Goal: Use online tool/utility: Utilize a website feature to perform a specific function

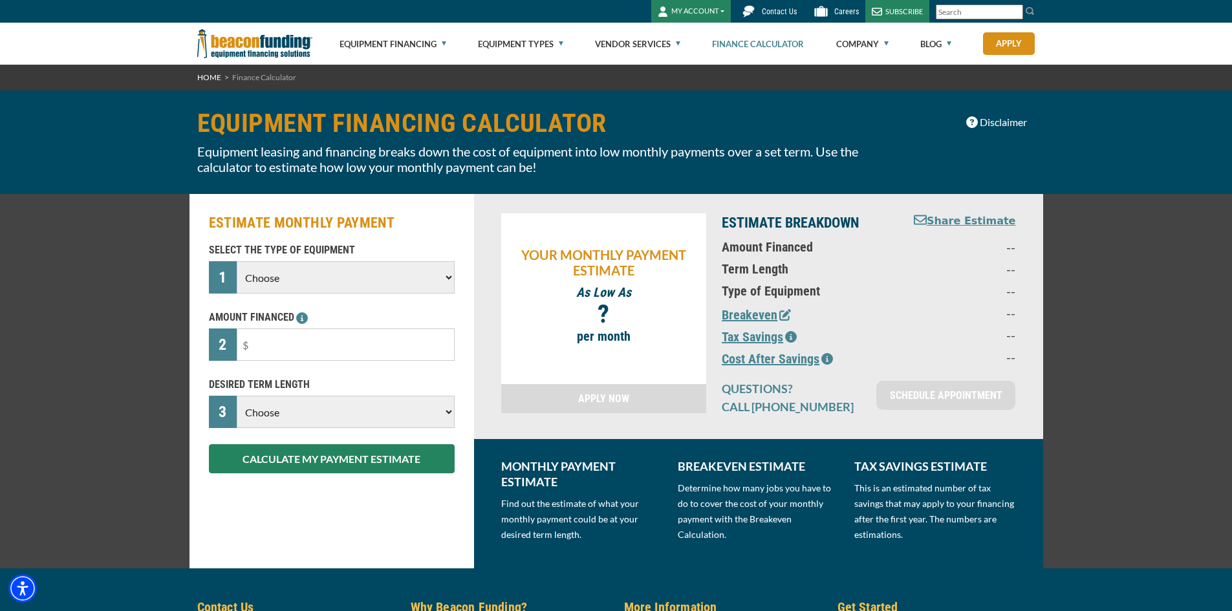
click at [370, 266] on select "Choose Backhoe Boom/Bucket Truck Chipper Commercial Mower Crane DTG/DTF Printin…" at bounding box center [345, 277] width 217 height 32
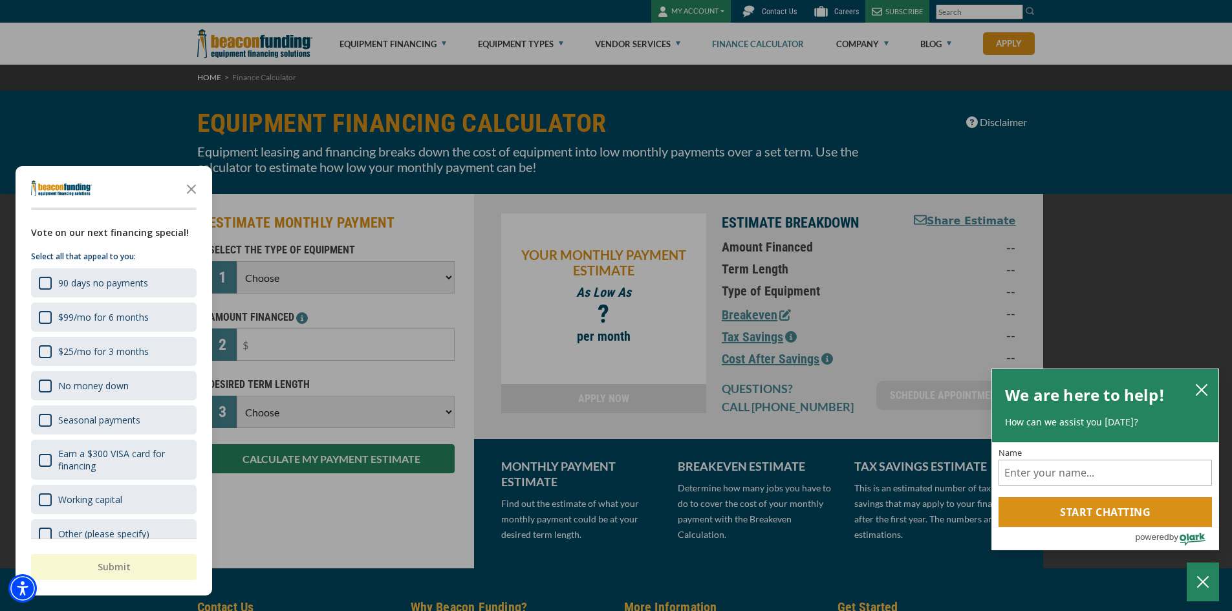
select select "25"
click at [237, 261] on select "Choose Backhoe Boom/Bucket Truck Chipper Commercial Mower Crane DTG/DTF Printin…" at bounding box center [345, 277] width 217 height 32
click at [195, 182] on icon "Close the survey" at bounding box center [191, 188] width 26 height 26
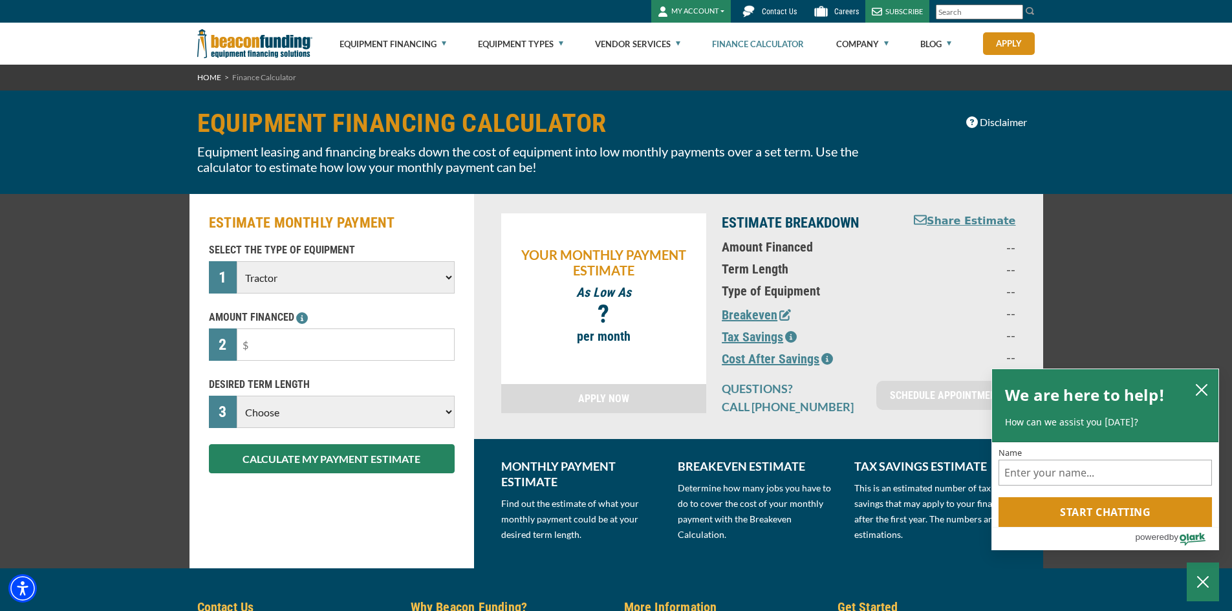
click at [414, 270] on select "Choose Backhoe Boom/Bucket Truck Chipper Commercial Mower Crane DTG/DTF Printin…" at bounding box center [345, 277] width 217 height 32
click at [237, 261] on select "Choose Backhoe Boom/Bucket Truck Chipper Commercial Mower Crane DTG/DTF Printin…" at bounding box center [345, 277] width 217 height 32
click at [348, 352] on input "text" at bounding box center [345, 344] width 217 height 32
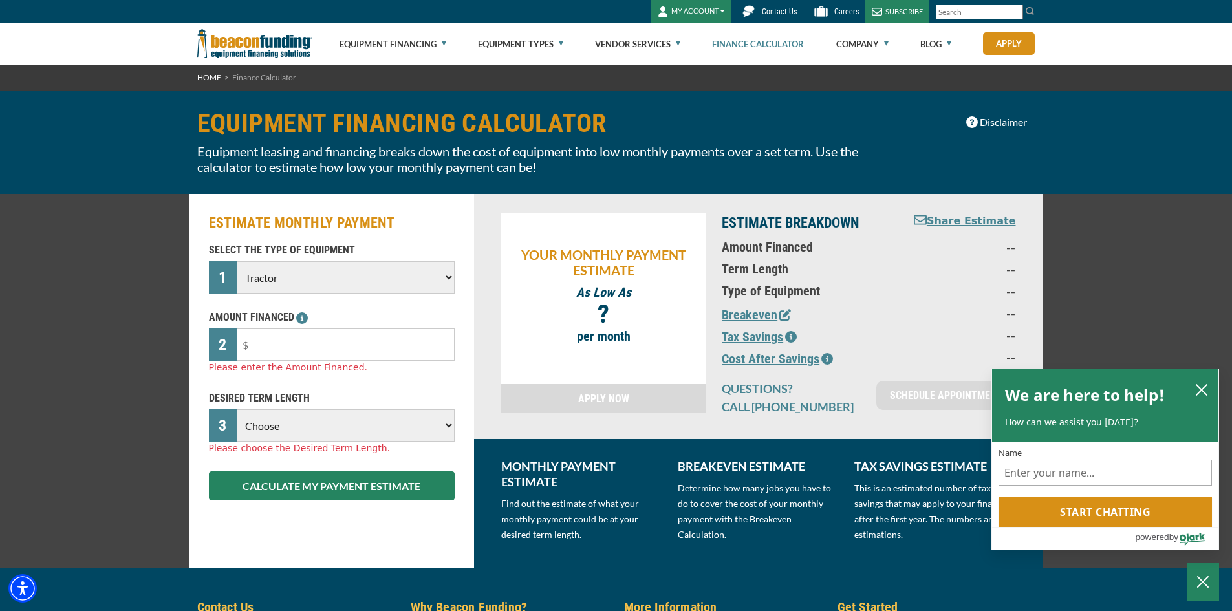
click at [395, 417] on select "Choose 36 Months 48 Months 60 Months" at bounding box center [345, 425] width 217 height 32
select select "48"
click at [237, 409] on select "Choose 36 Months 48 Months 60 Months" at bounding box center [345, 425] width 217 height 32
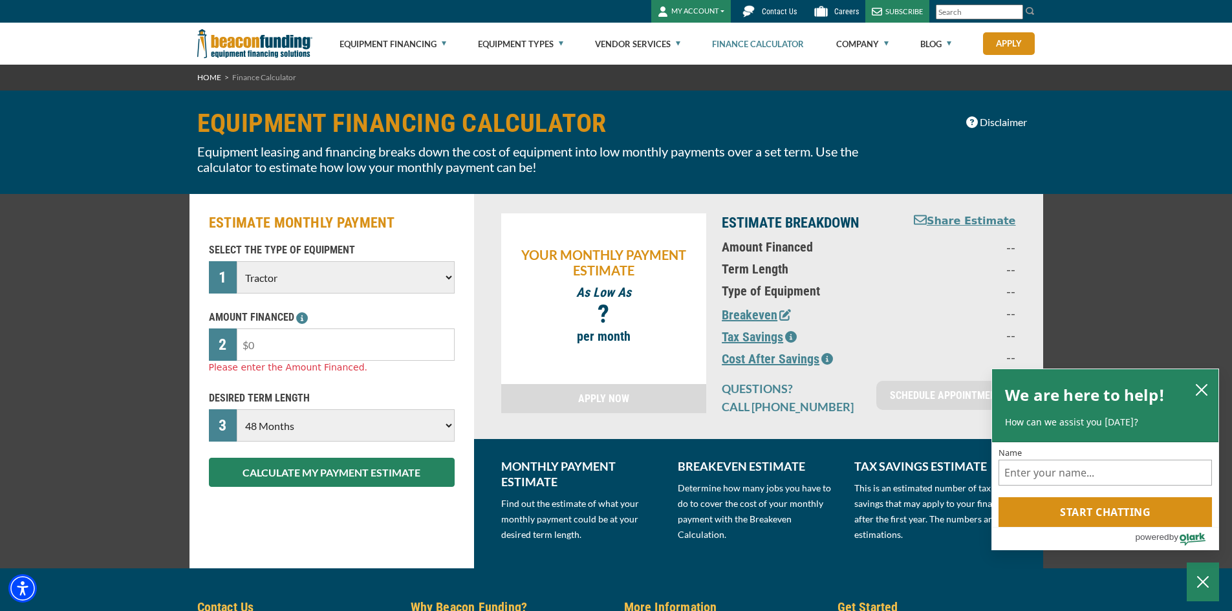
click at [342, 341] on input "text" at bounding box center [345, 344] width 217 height 32
type input "$60,000"
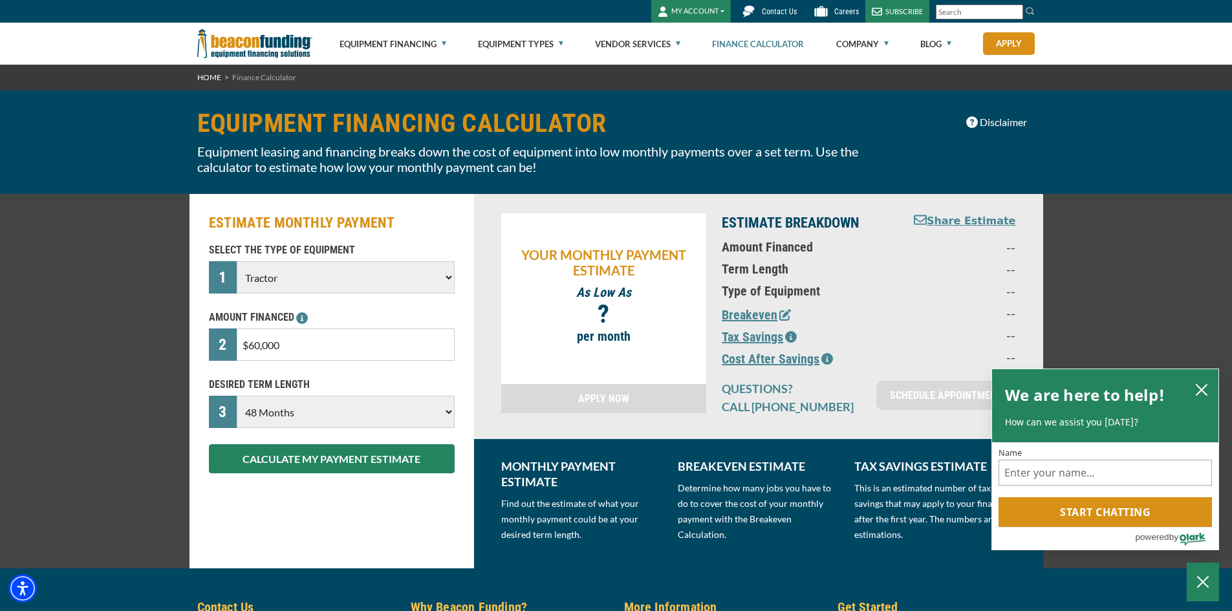
click at [111, 372] on div "ESTIMATE MONTHLY PAYMENT SELECT THE TYPE OF EQUIPMENT 1 Choose Backhoe Boom/Buc…" at bounding box center [616, 381] width 1232 height 374
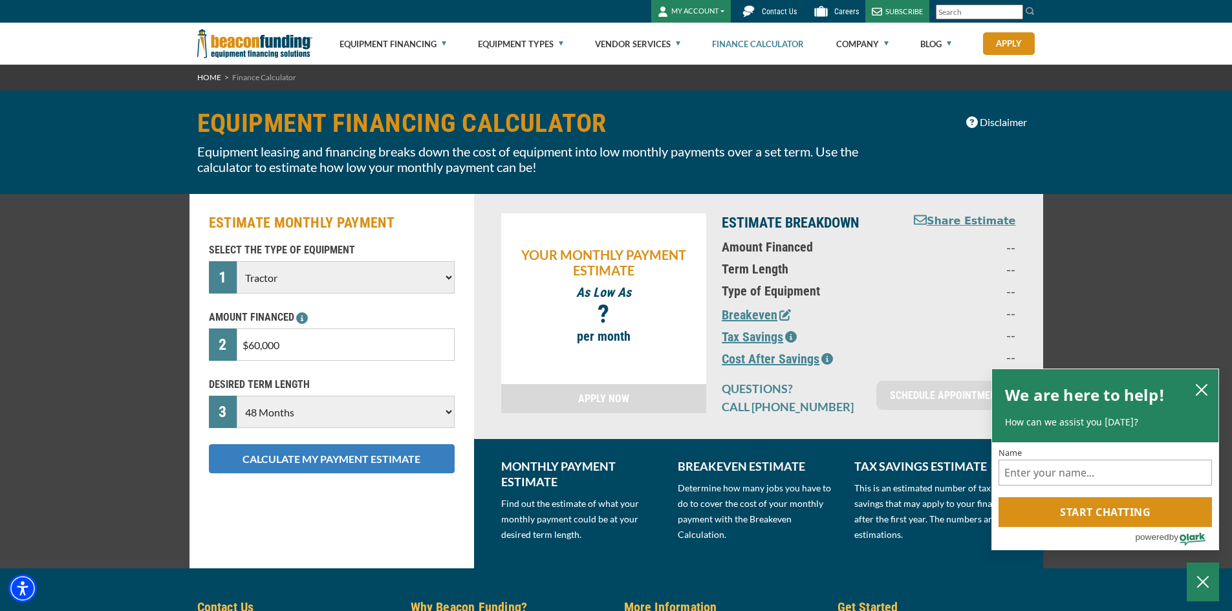
click at [332, 463] on button "CALCULATE MY PAYMENT ESTIMATE" at bounding box center [332, 458] width 246 height 29
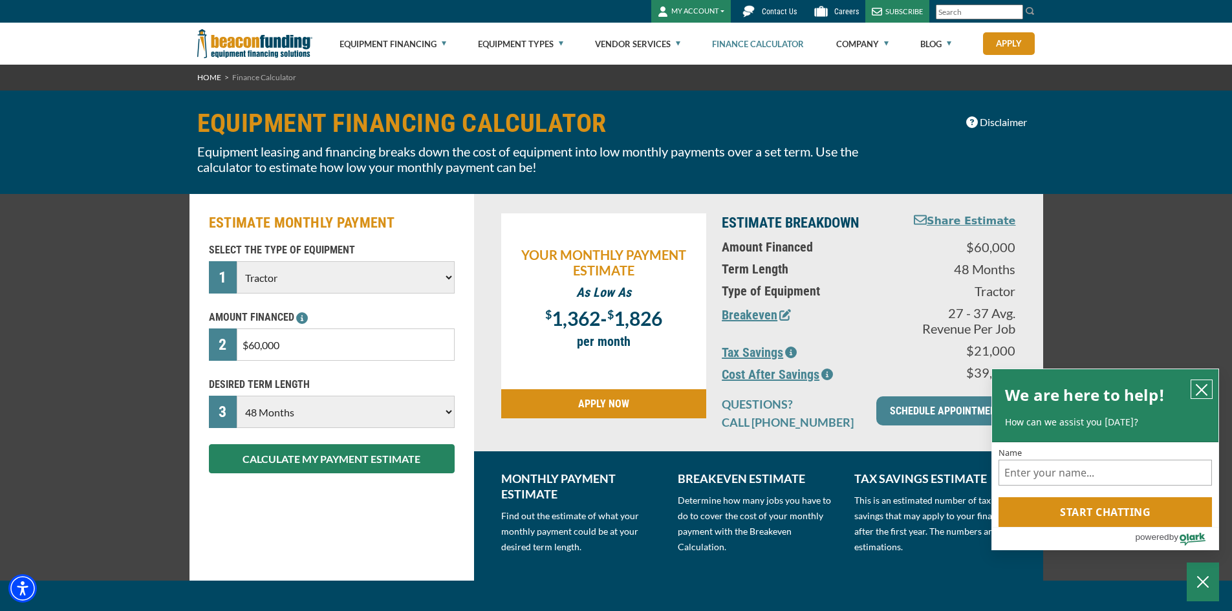
click at [1205, 391] on icon "close chatbox" at bounding box center [1201, 389] width 13 height 13
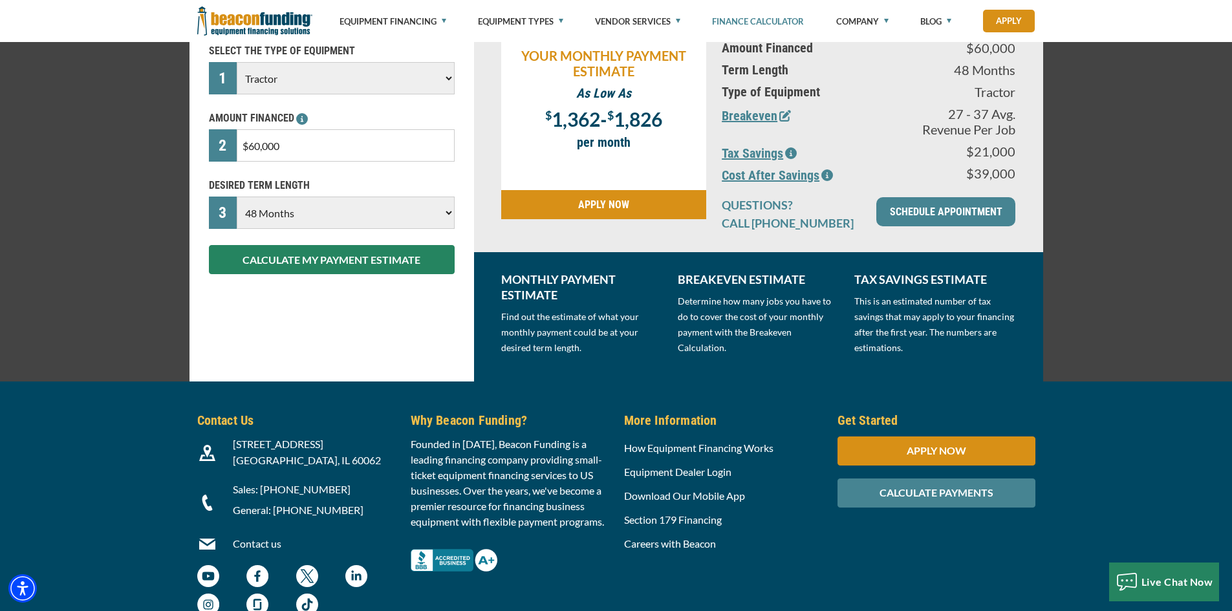
scroll to position [259, 0]
